Goal: Task Accomplishment & Management: Complete application form

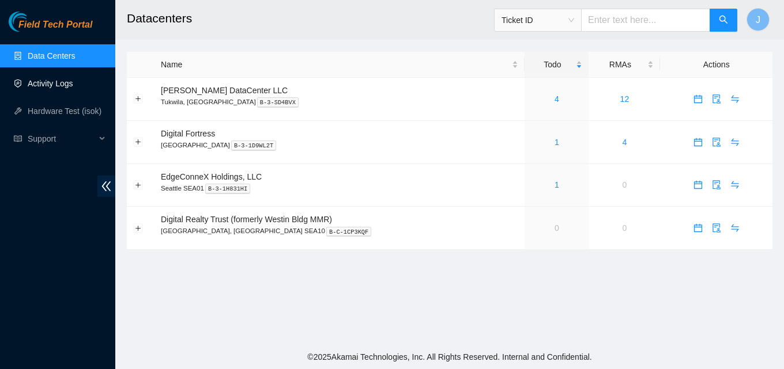
click at [47, 88] on link "Activity Logs" at bounding box center [51, 83] width 46 height 9
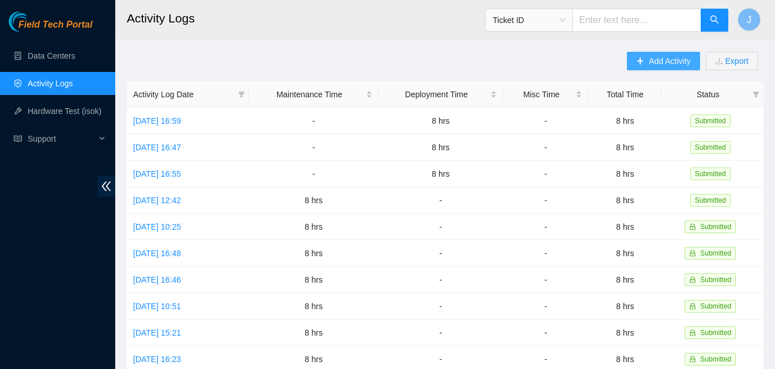
click at [651, 63] on span "Add Activity" at bounding box center [669, 61] width 41 height 13
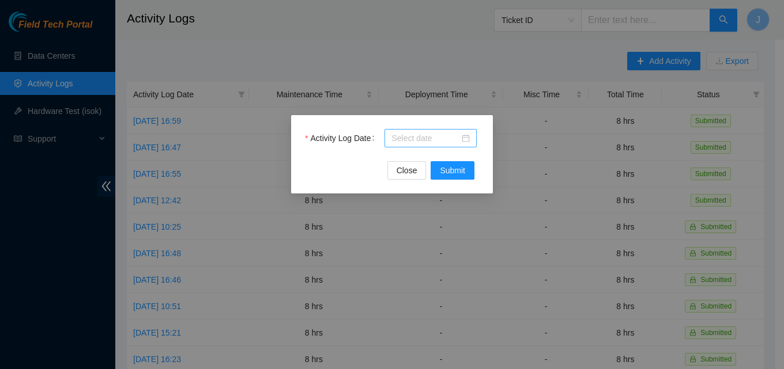
click at [419, 138] on input "Activity Log Date" at bounding box center [425, 138] width 68 height 13
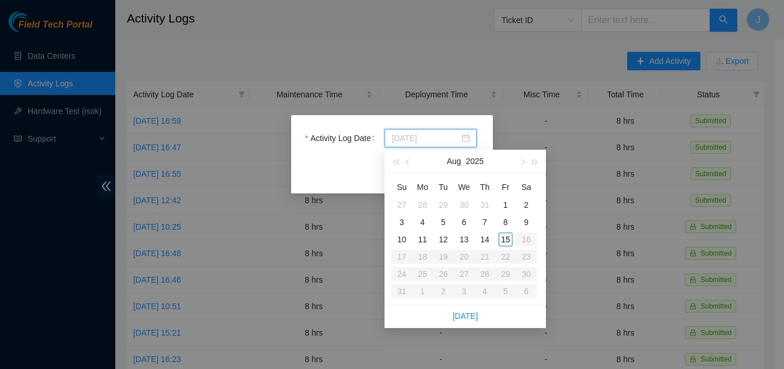
type input "[DATE]"
click at [502, 244] on div "15" at bounding box center [505, 240] width 14 height 14
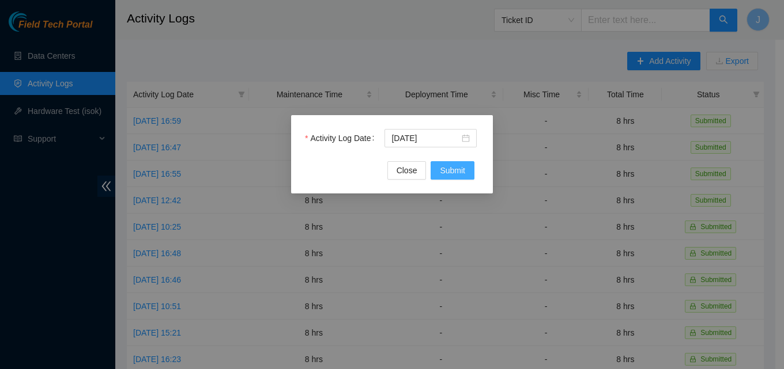
click at [440, 169] on span "Submit" at bounding box center [452, 170] width 25 height 13
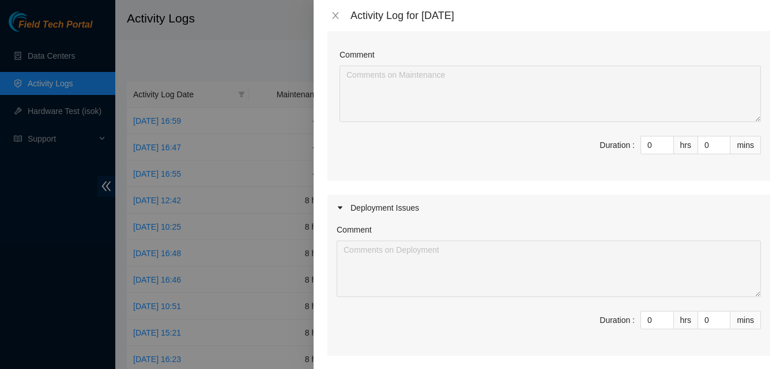
scroll to position [173, 0]
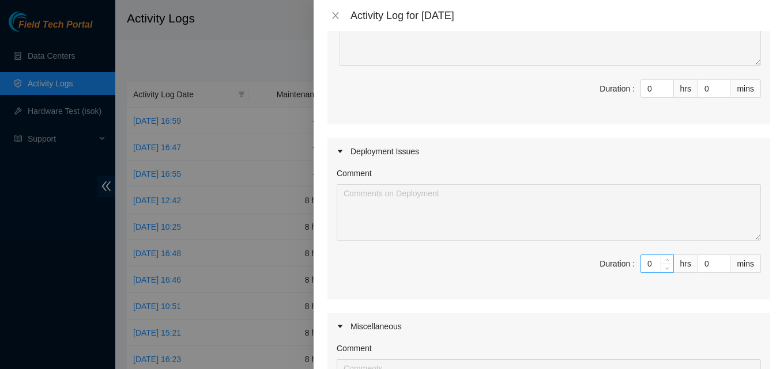
click at [648, 273] on div "0" at bounding box center [656, 264] width 33 height 18
click at [649, 270] on input "0" at bounding box center [657, 263] width 32 height 17
type input "98"
type input "9"
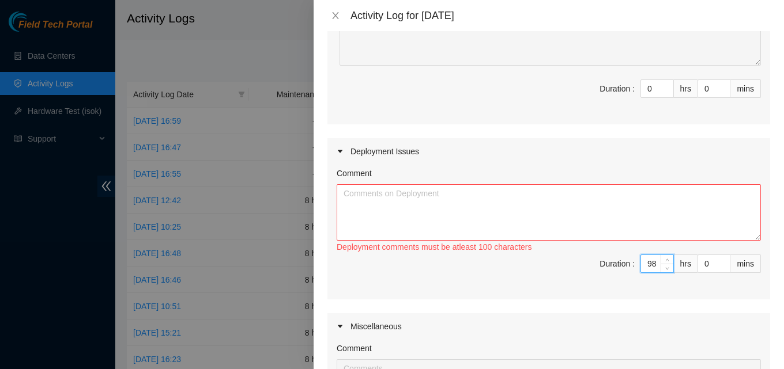
type input "9"
type input "0"
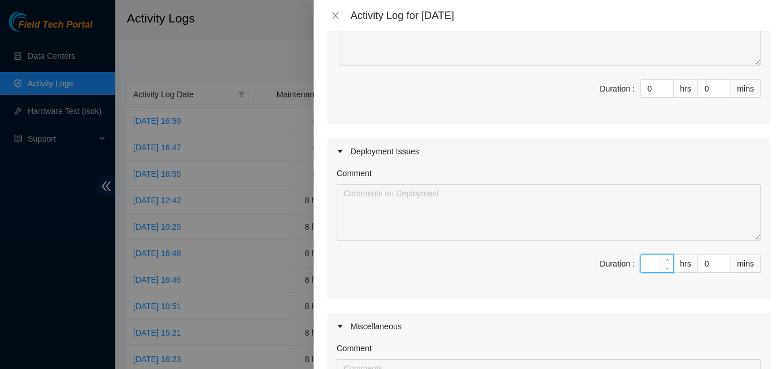
type input "8"
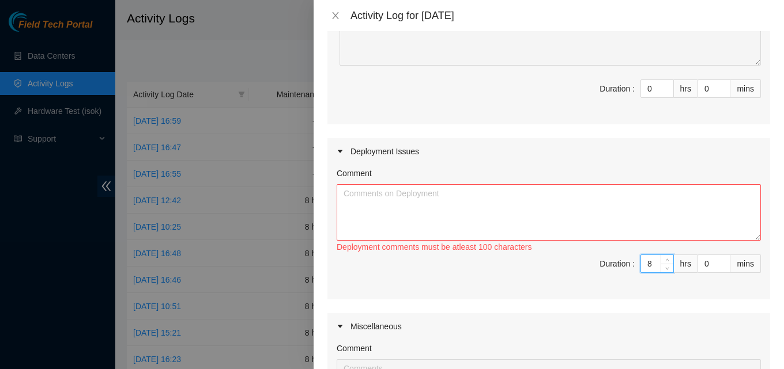
type input "8"
click at [618, 228] on textarea "Comment" at bounding box center [549, 212] width 424 height 56
type textarea "w"
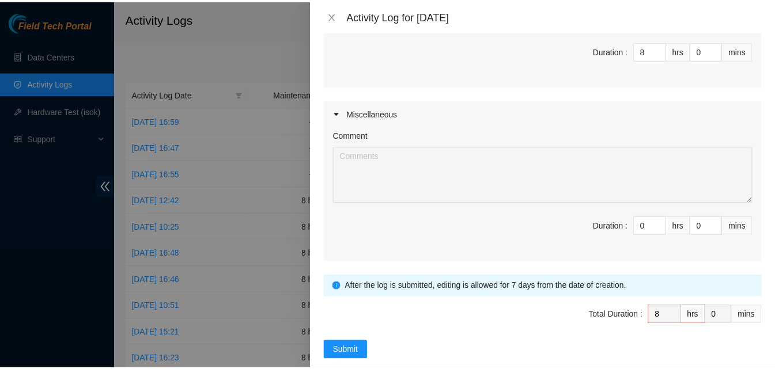
scroll to position [405, 0]
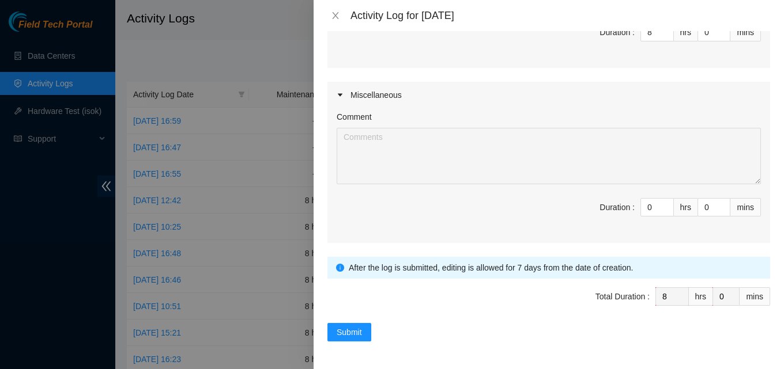
type textarea "went up to digital reality, got familiarized with the layout by [PERSON_NAME]. …"
click at [342, 323] on form "Datacenters Add Datacenters Maintenance Issues Comment Duration : 0 hrs 0 mins …" at bounding box center [548, 1] width 443 height 679
click at [341, 324] on button "Submit" at bounding box center [349, 332] width 44 height 18
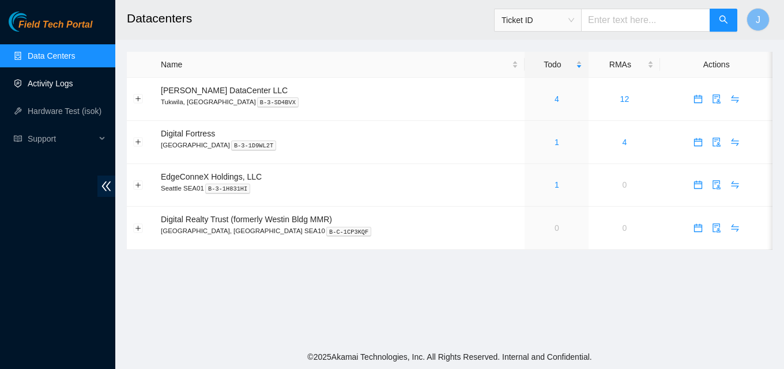
click at [49, 79] on link "Activity Logs" at bounding box center [51, 83] width 46 height 9
